Goal: Task Accomplishment & Management: Complete application form

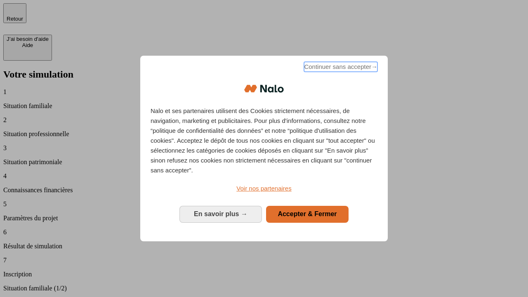
click at [340, 68] on span "Continuer sans accepter →" at bounding box center [340, 67] width 73 height 10
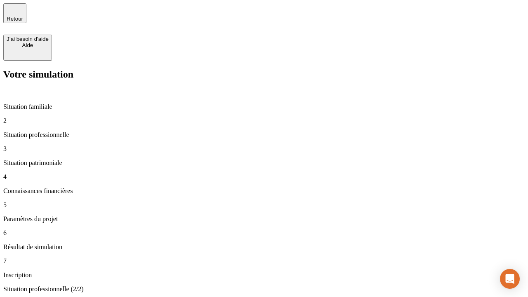
type input "70 000"
type input "1 000"
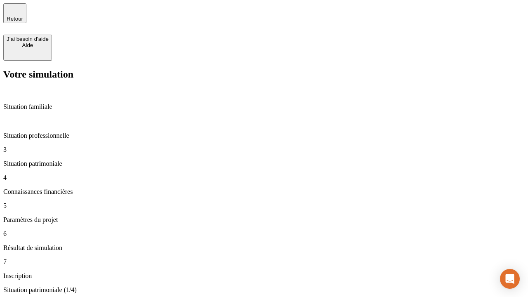
type input "800"
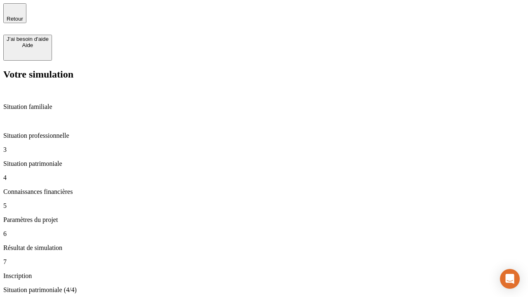
type input "6"
type input "400"
type input "3"
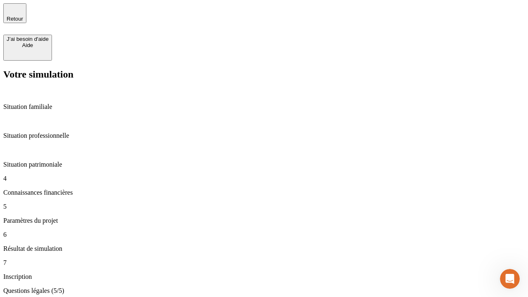
type input "35"
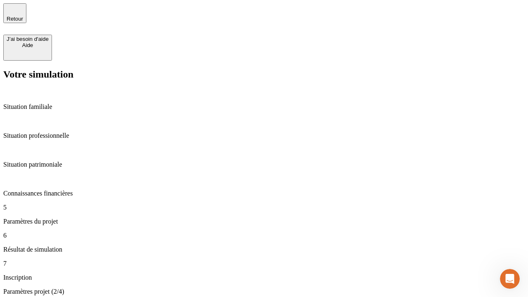
type input "500"
type input "640"
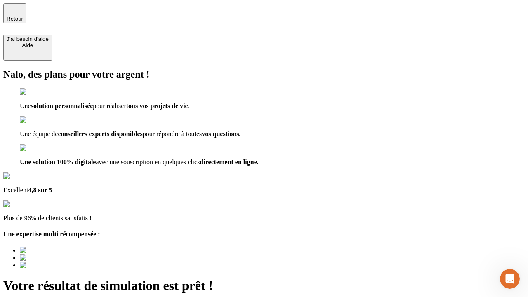
type input "[EMAIL_ADDRESS][DOMAIN_NAME]"
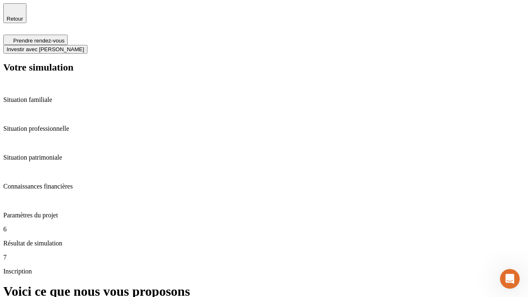
click at [84, 46] on span "Investir avec [PERSON_NAME]" at bounding box center [46, 49] width 78 height 6
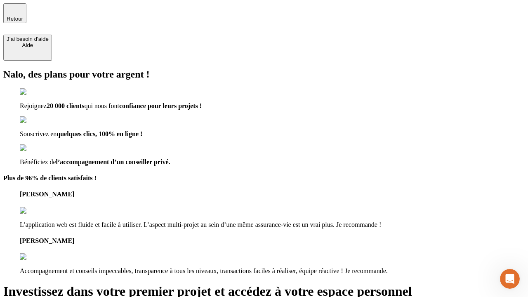
type input "[EMAIL_ADDRESS][DOMAIN_NAME]"
